Goal: Obtain resource: Download file/media

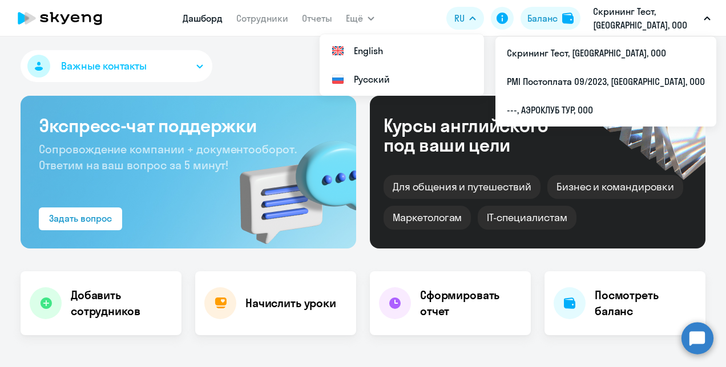
click at [620, 27] on p "Скрининг Тест, [GEOGRAPHIC_DATA], ООО" at bounding box center [646, 18] width 106 height 27
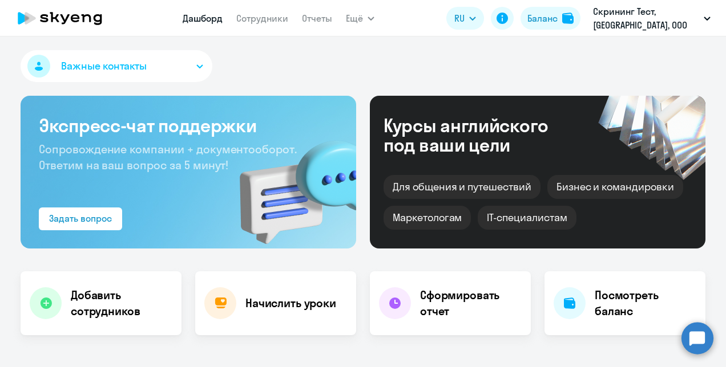
click at [619, 26] on p "Скрининг Тест, [GEOGRAPHIC_DATA], ООО" at bounding box center [646, 18] width 106 height 27
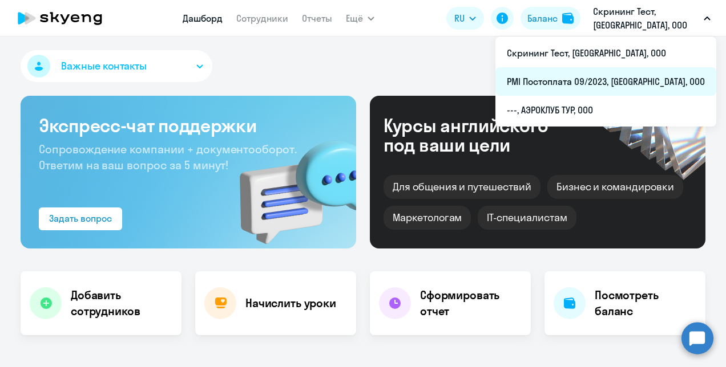
click at [600, 85] on li "PMI Постоплата 09/2023, [GEOGRAPHIC_DATA], ООО" at bounding box center [605, 81] width 221 height 29
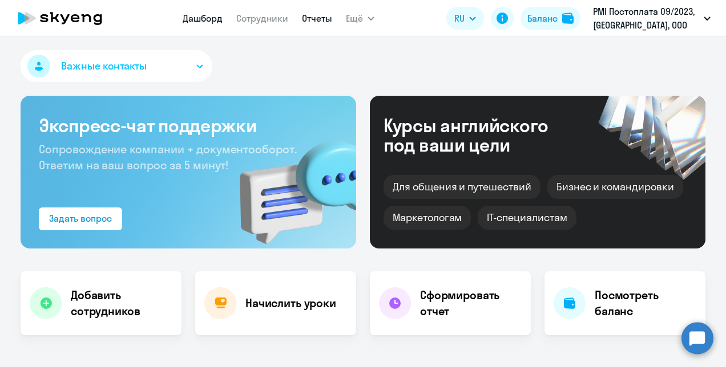
click at [312, 23] on link "Отчеты" at bounding box center [317, 18] width 30 height 11
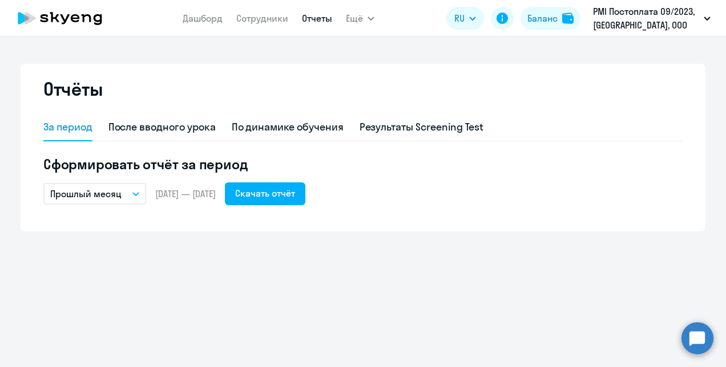
click at [139, 187] on button "Прошлый месяц" at bounding box center [94, 194] width 103 height 22
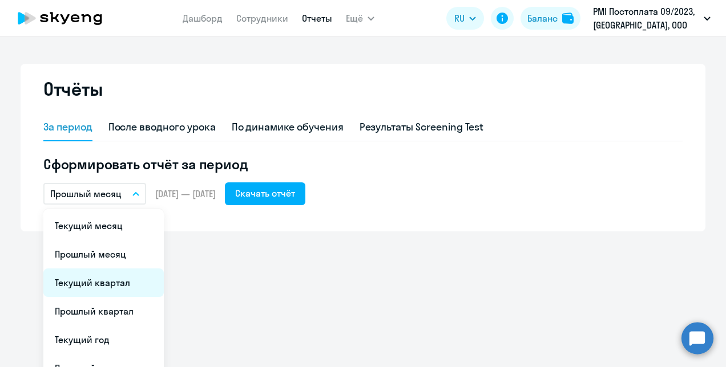
click at [103, 285] on li "Текущий квартал" at bounding box center [103, 283] width 120 height 29
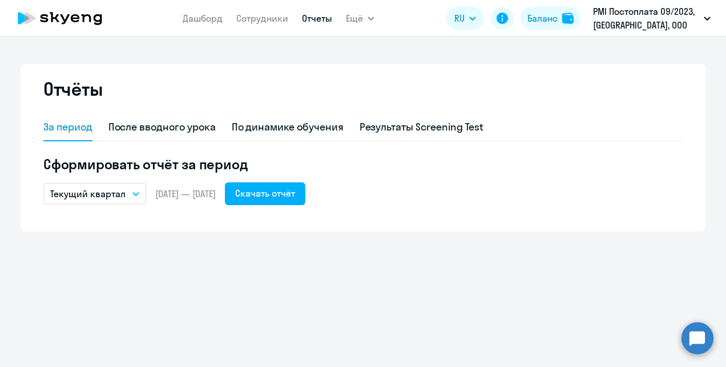
click at [130, 194] on button "Текущий квартал" at bounding box center [94, 194] width 103 height 22
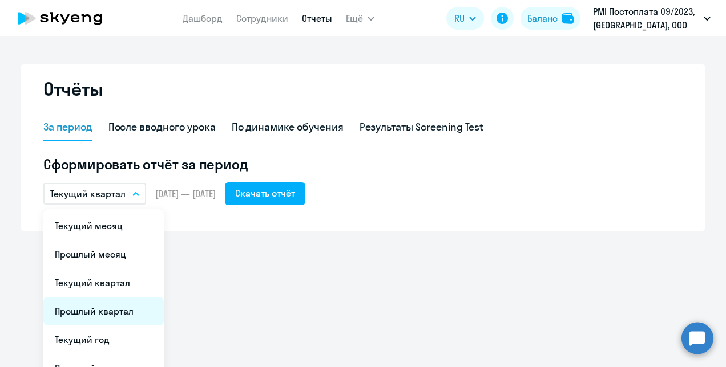
scroll to position [75, 0]
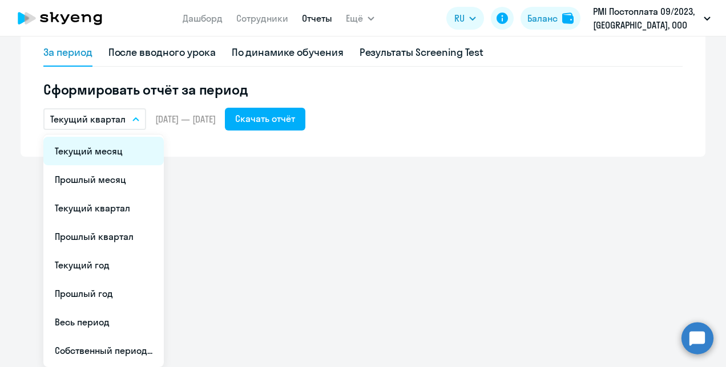
click at [116, 162] on li "Текущий месяц" at bounding box center [103, 151] width 120 height 29
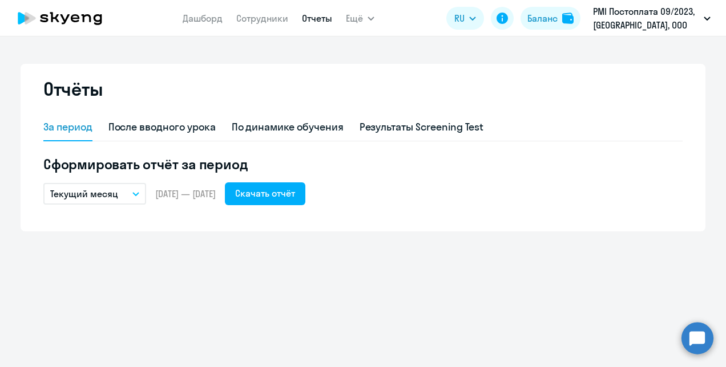
scroll to position [0, 0]
click at [289, 199] on div "Скачать отчёт" at bounding box center [265, 194] width 60 height 14
